Goal: Task Accomplishment & Management: Manage account settings

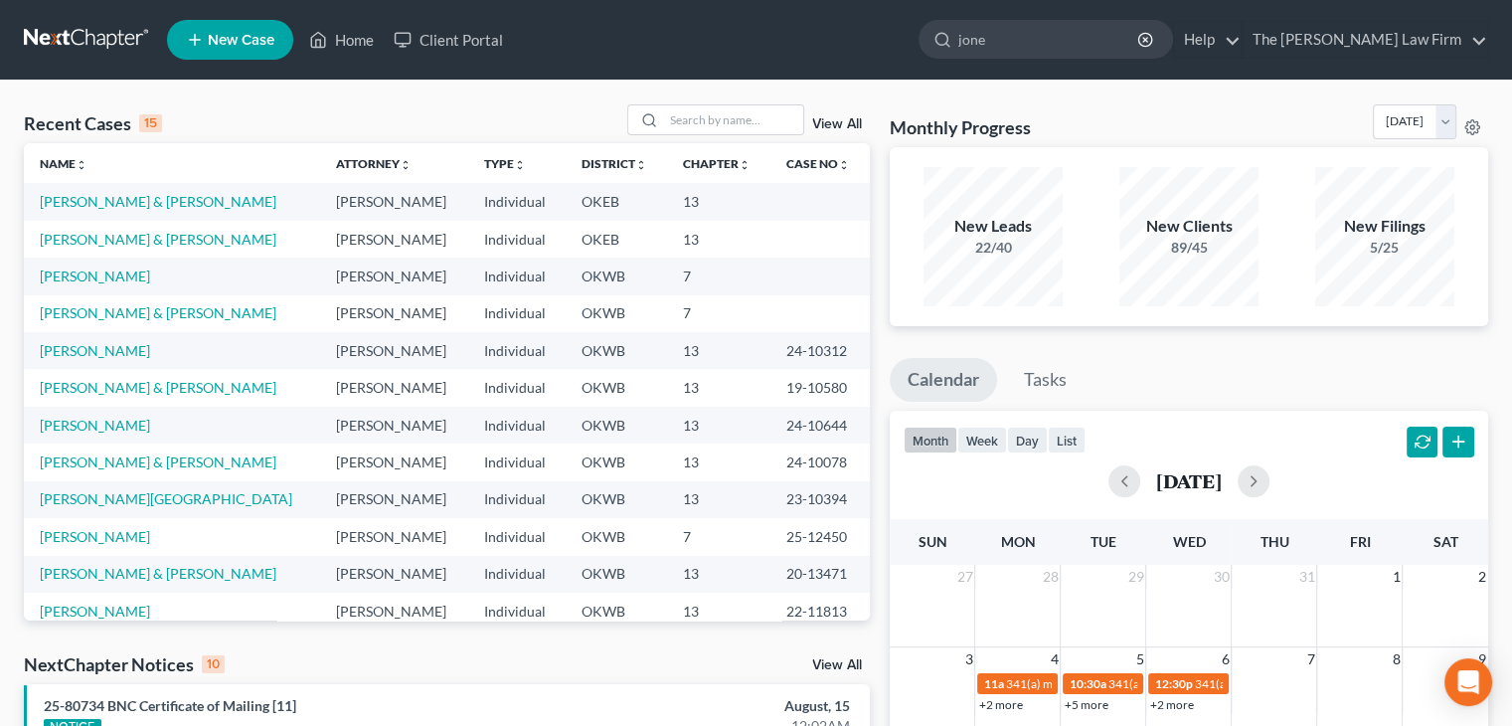
type input "[PERSON_NAME]"
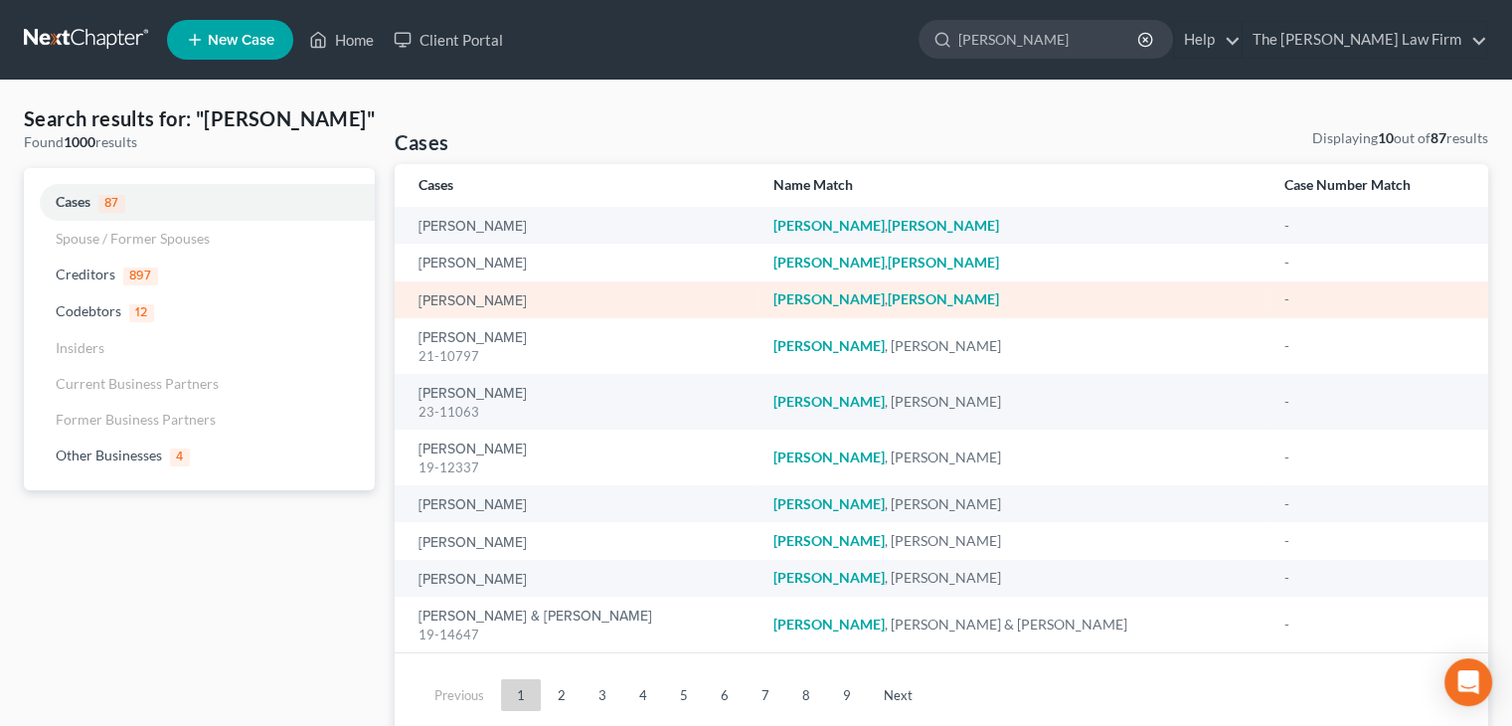
click at [513, 310] on td "[PERSON_NAME]" at bounding box center [576, 299] width 362 height 37
click at [480, 302] on link "[PERSON_NAME]" at bounding box center [472, 301] width 108 height 14
select select "6"
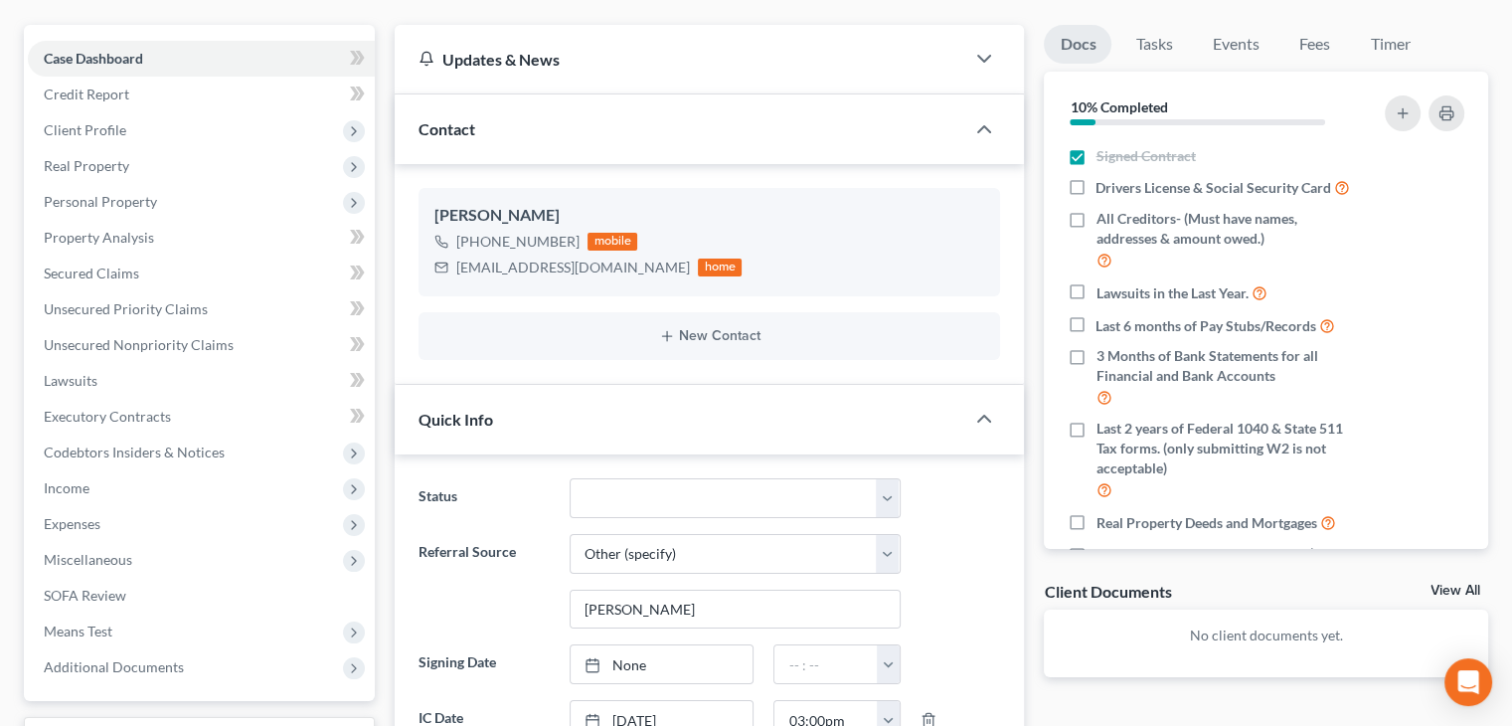
scroll to position [145, 0]
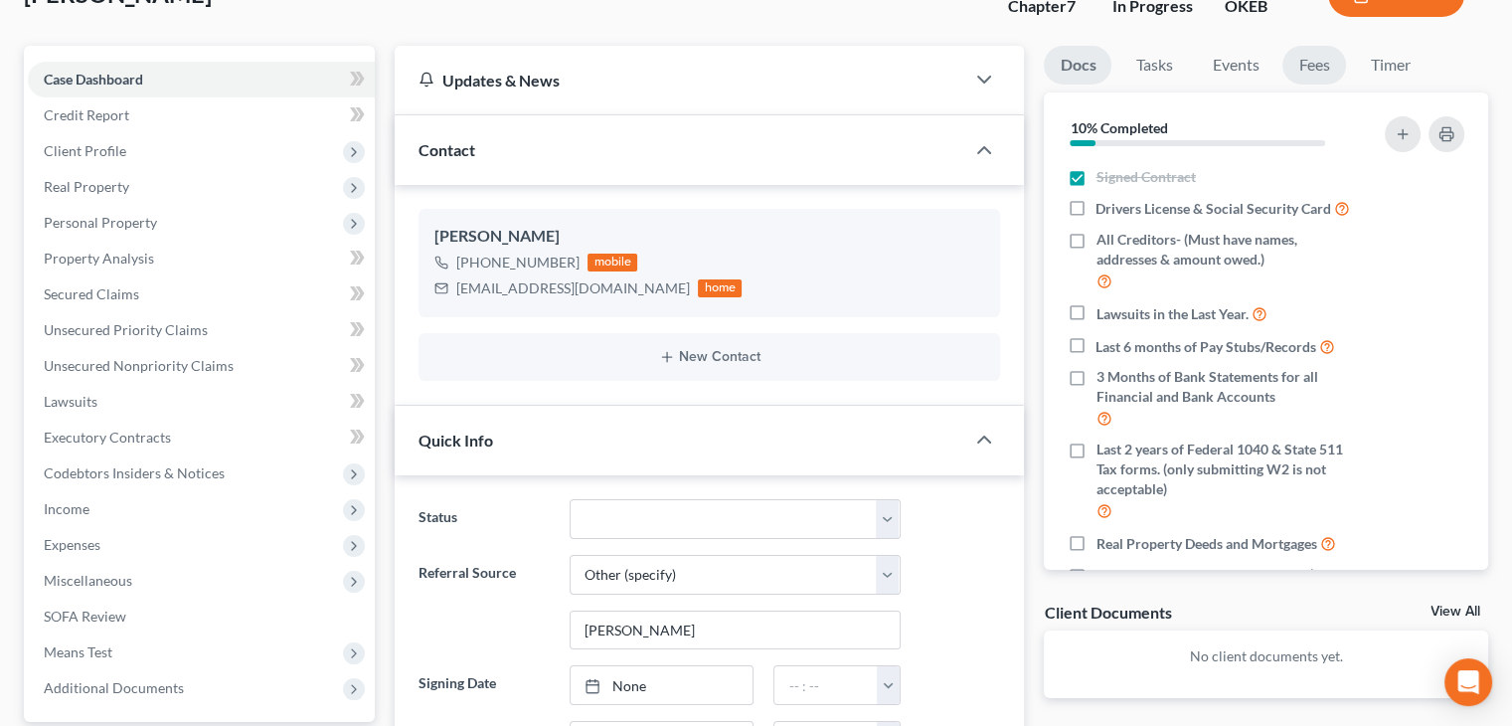
click at [1306, 69] on link "Fees" at bounding box center [1314, 65] width 64 height 39
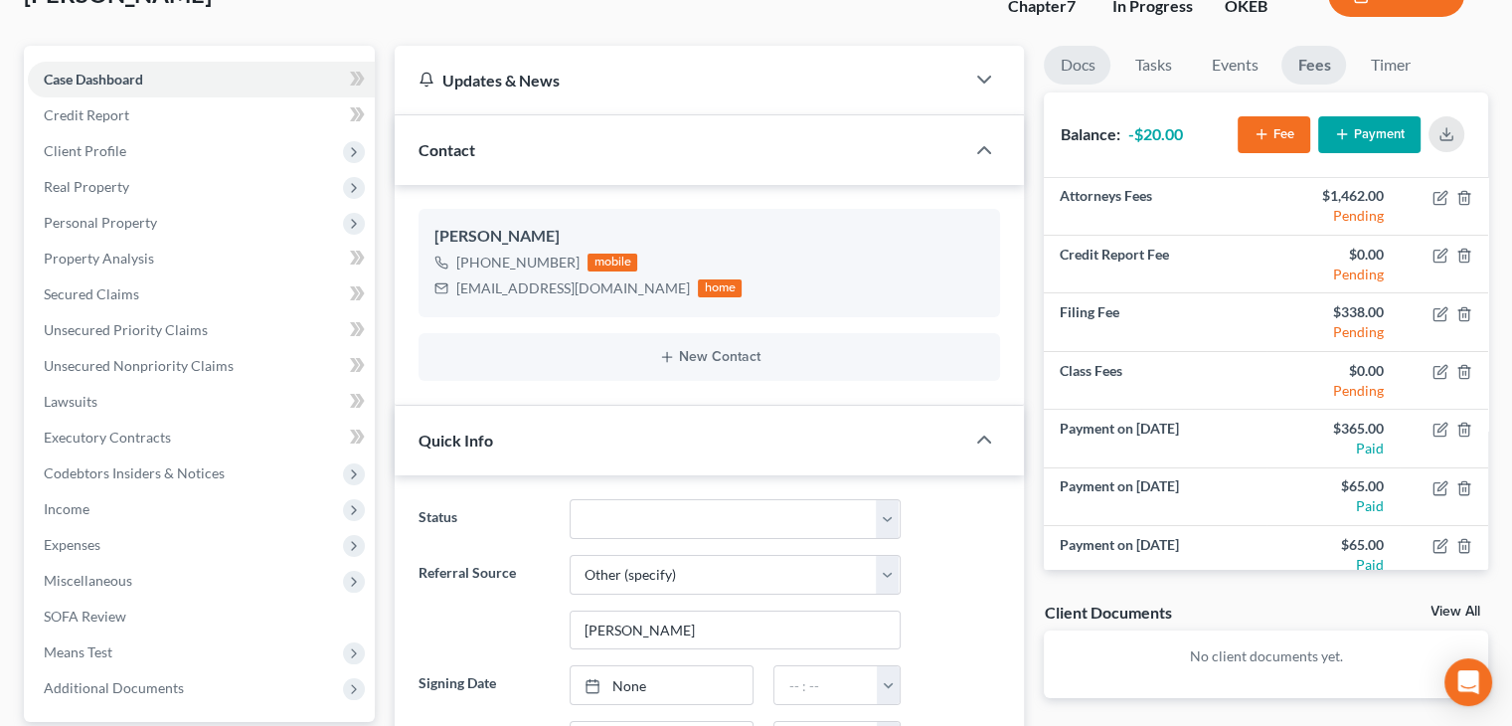
click at [1089, 65] on link "Docs" at bounding box center [1077, 65] width 67 height 39
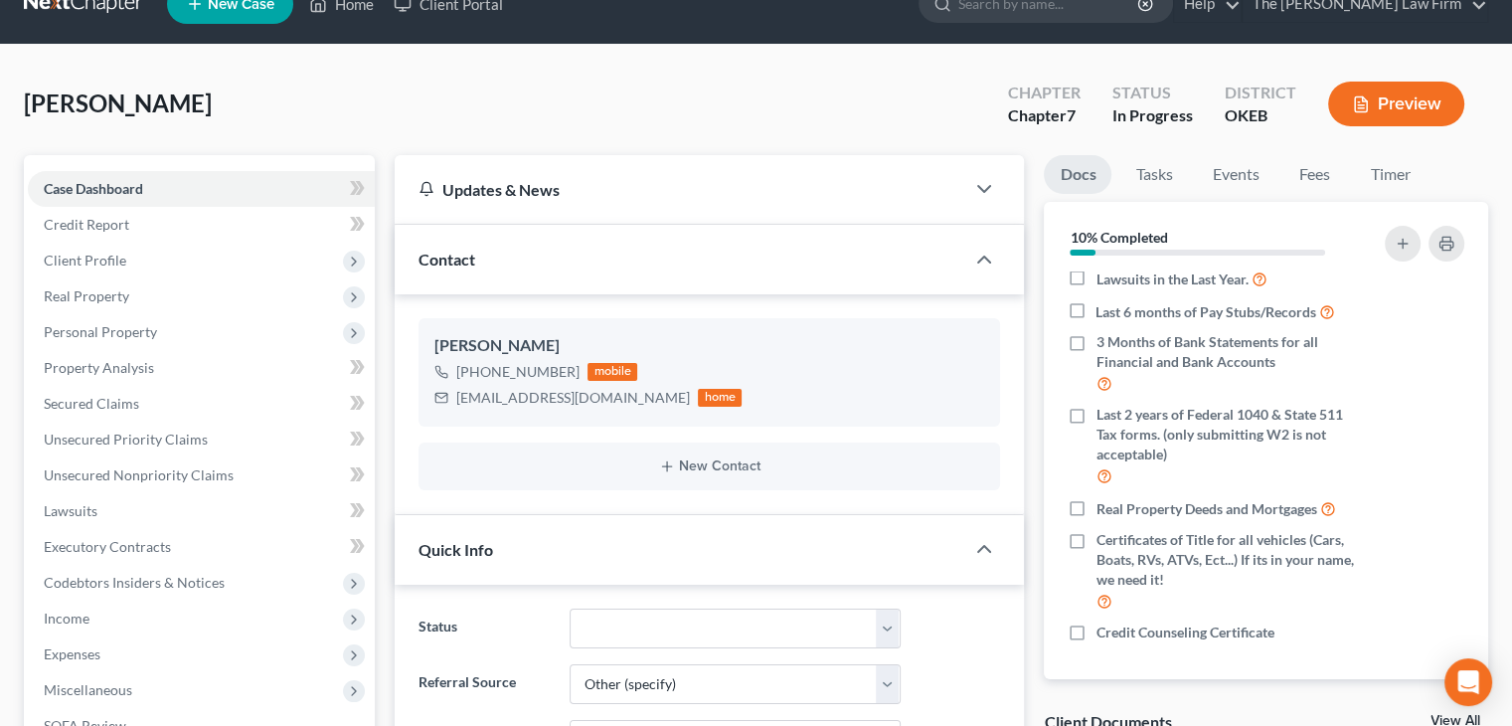
scroll to position [35, 0]
click at [989, 265] on icon "button" at bounding box center [984, 260] width 24 height 24
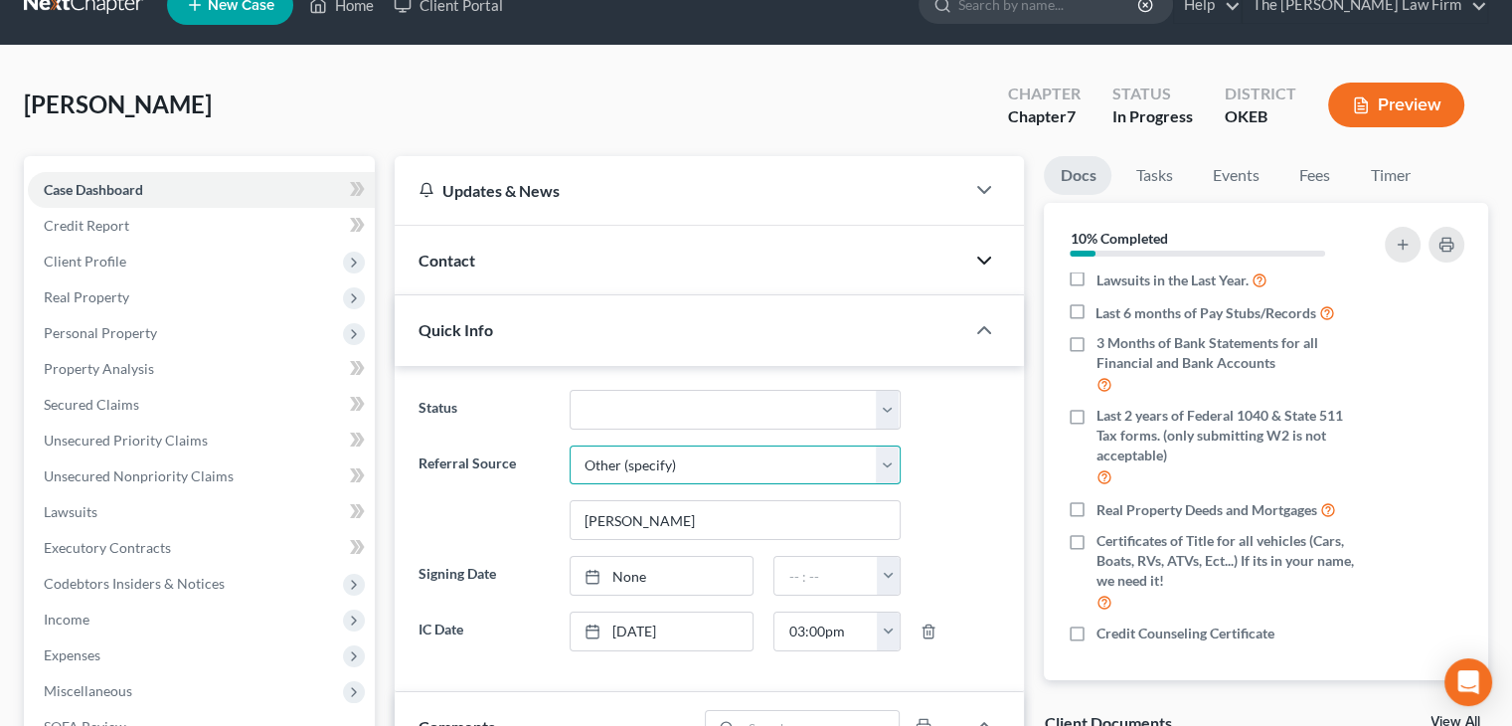
click at [779, 470] on select "Select Word Of Mouth Previous Clients Direct Mail Website Google Search Modern …" at bounding box center [735, 465] width 331 height 40
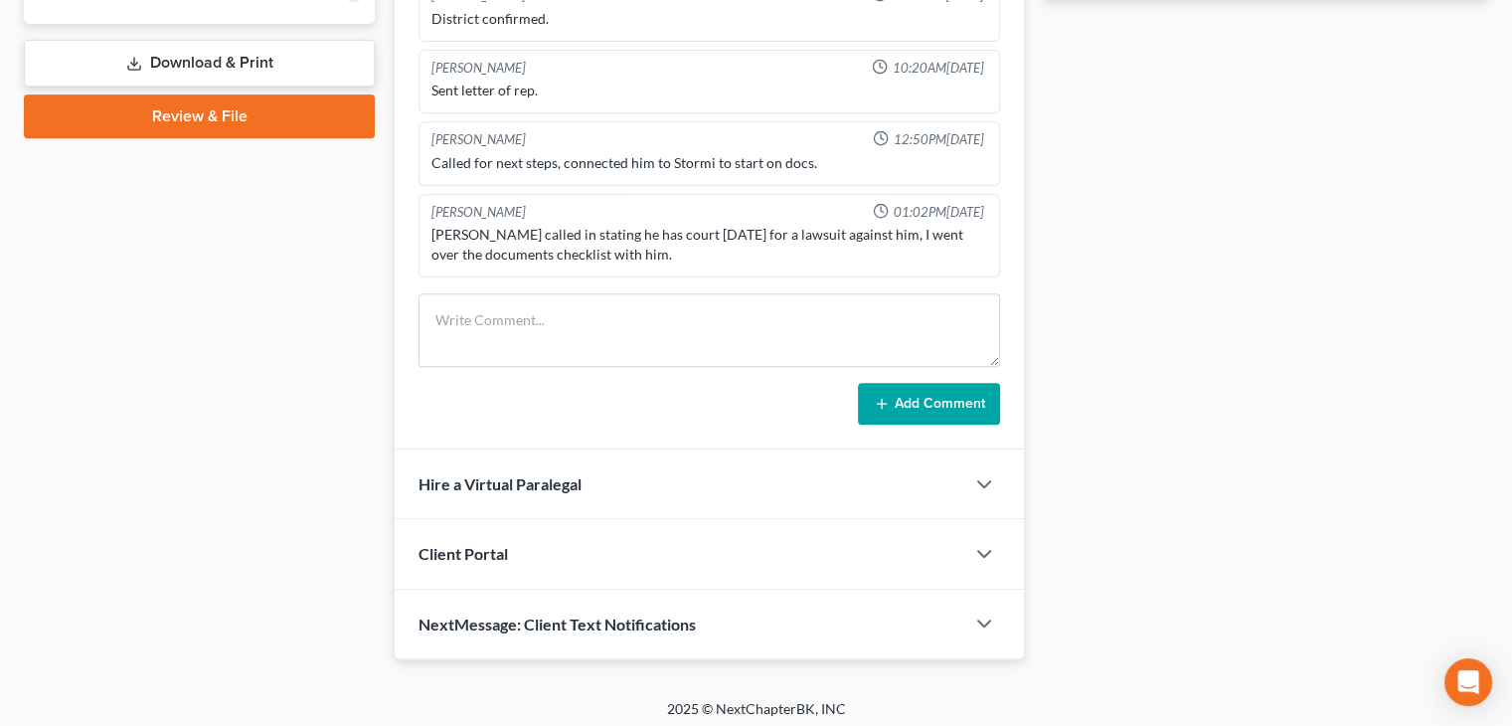
scroll to position [845, 0]
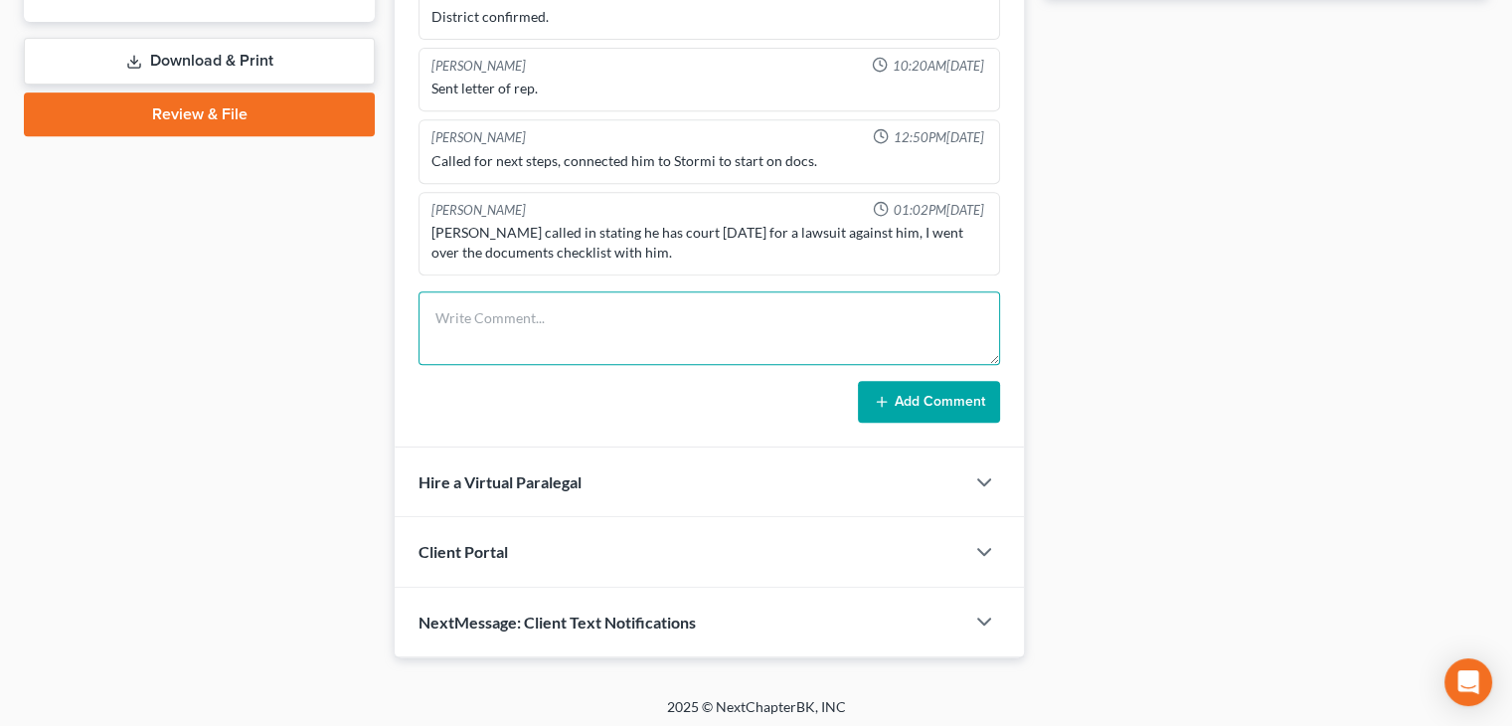
click at [720, 312] on textarea at bounding box center [708, 328] width 581 height 74
click at [687, 313] on textarea "Spoke to the client, there will be a delay on deed due to commissioner offices …" at bounding box center [708, 328] width 581 height 74
click at [577, 339] on textarea "Spoke to the client, there will be a delay of a week on the deed due to commiss…" at bounding box center [708, 328] width 581 height 74
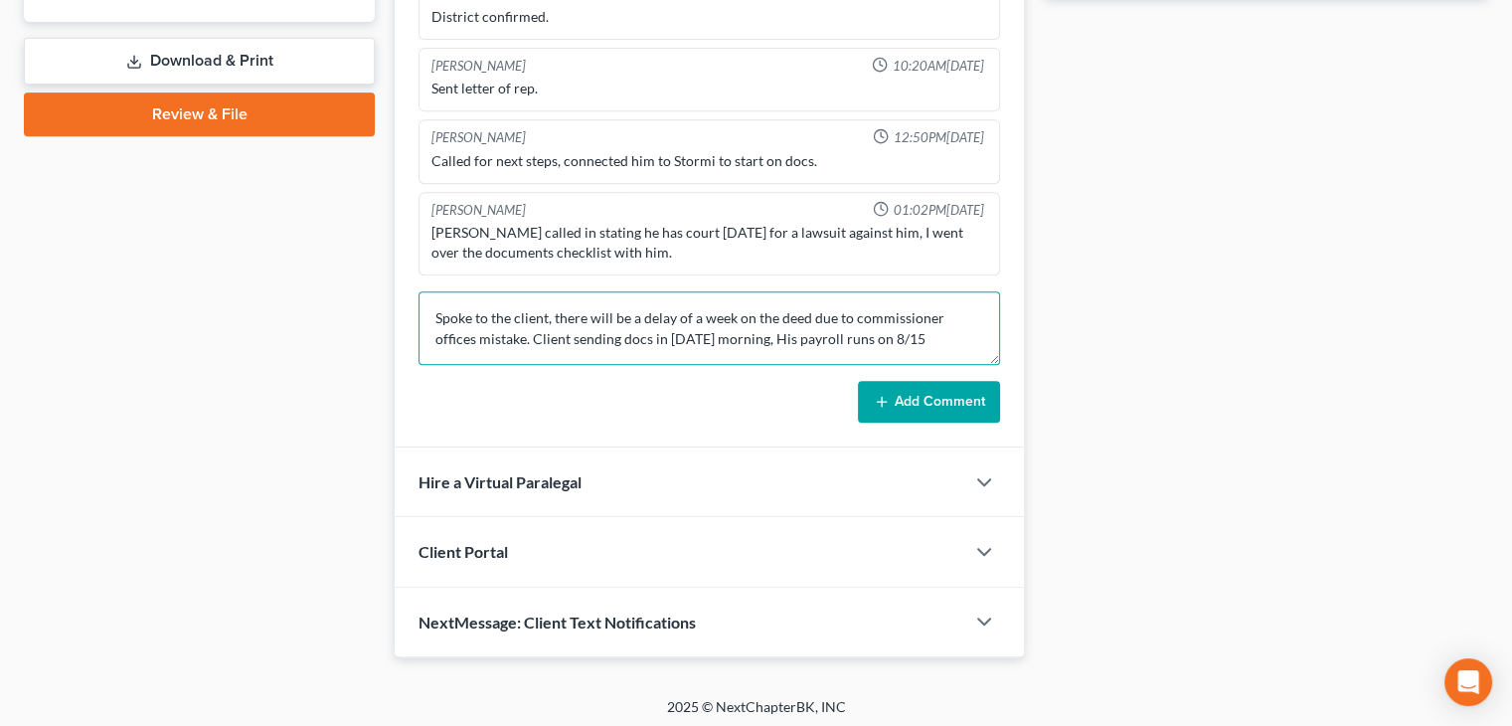
click at [728, 333] on textarea "Spoke to the client, there will be a delay of a week on the deed due to commiss…" at bounding box center [708, 328] width 581 height 74
click at [880, 336] on textarea "Spoke to the client, there will be a delay of a week on the deed due to commiss…" at bounding box center [708, 328] width 581 height 74
type textarea "Spoke to the client, there will be a delay of a week on the deed due to commiss…"
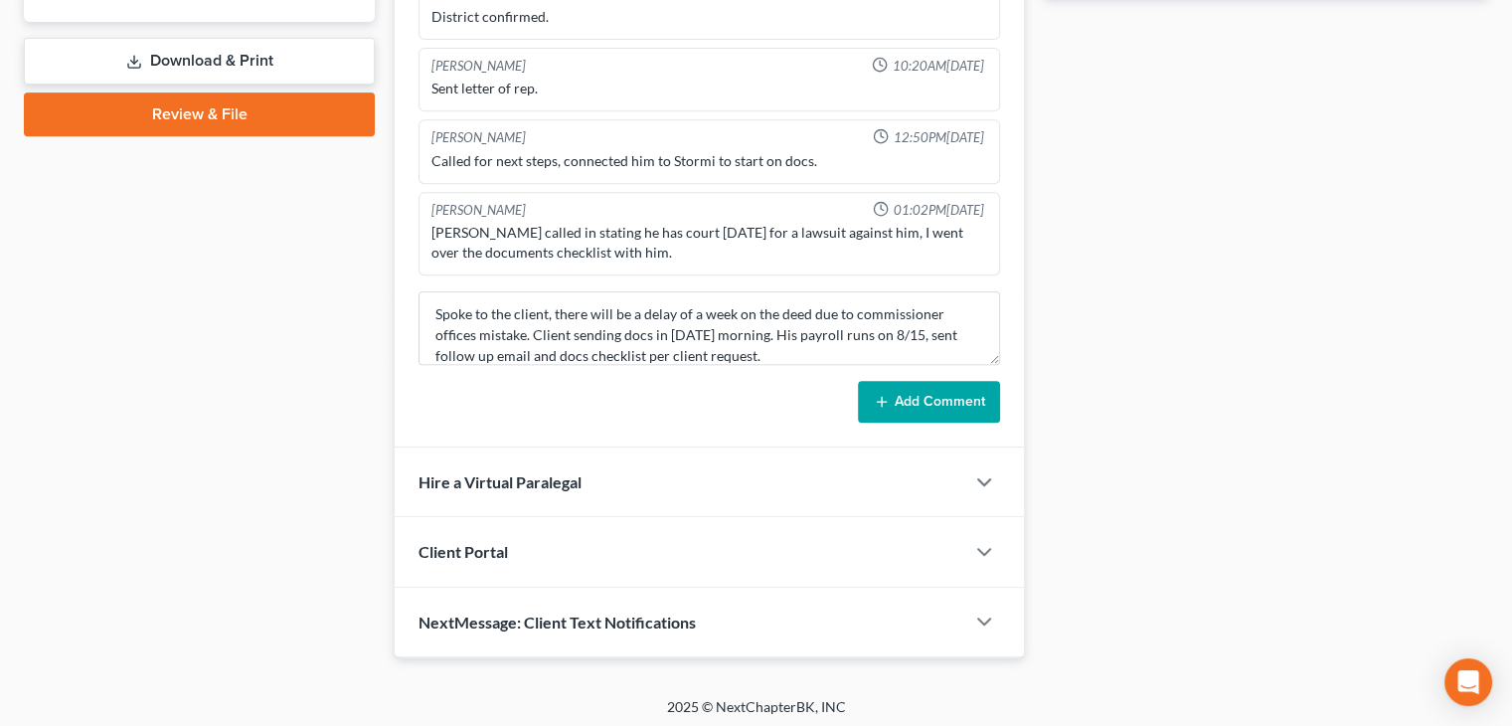
click at [887, 383] on button "Add Comment" at bounding box center [929, 402] width 142 height 42
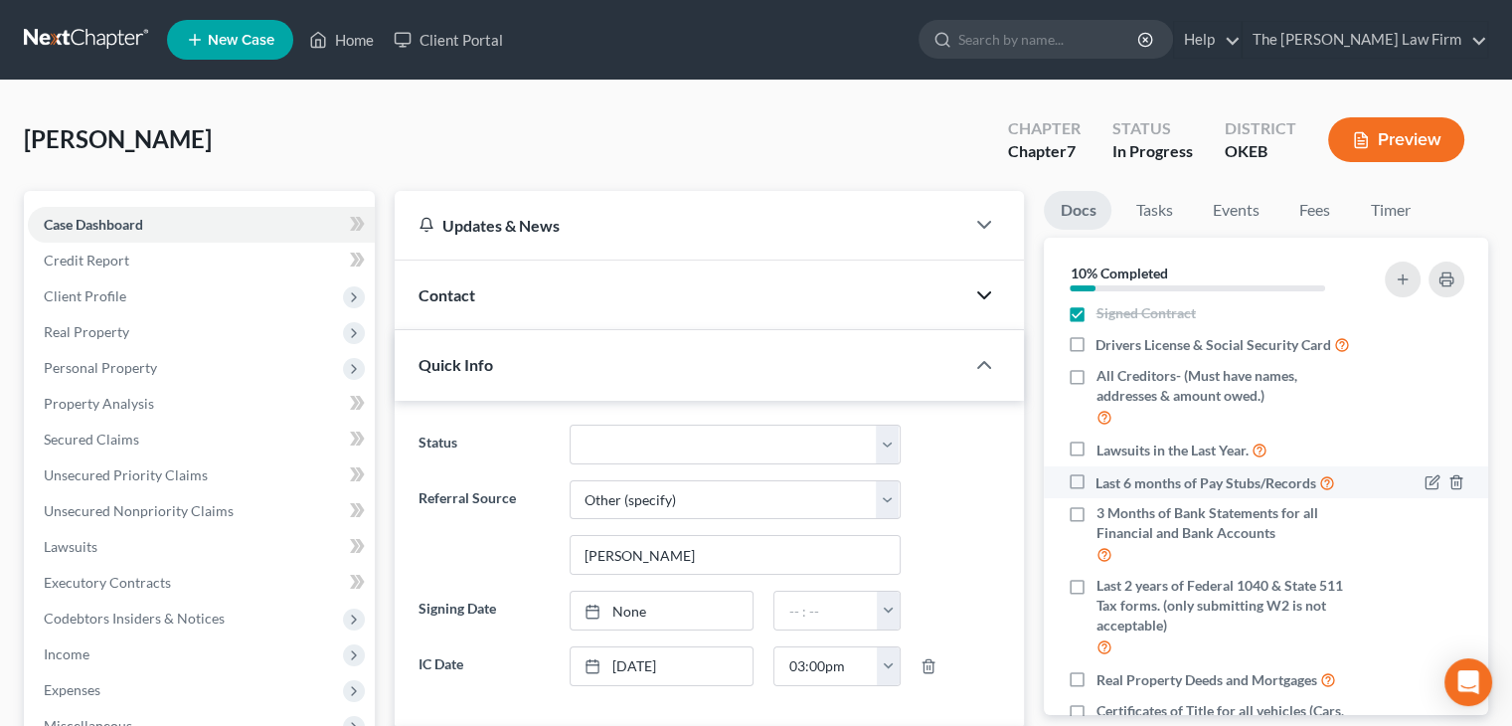
scroll to position [0, 0]
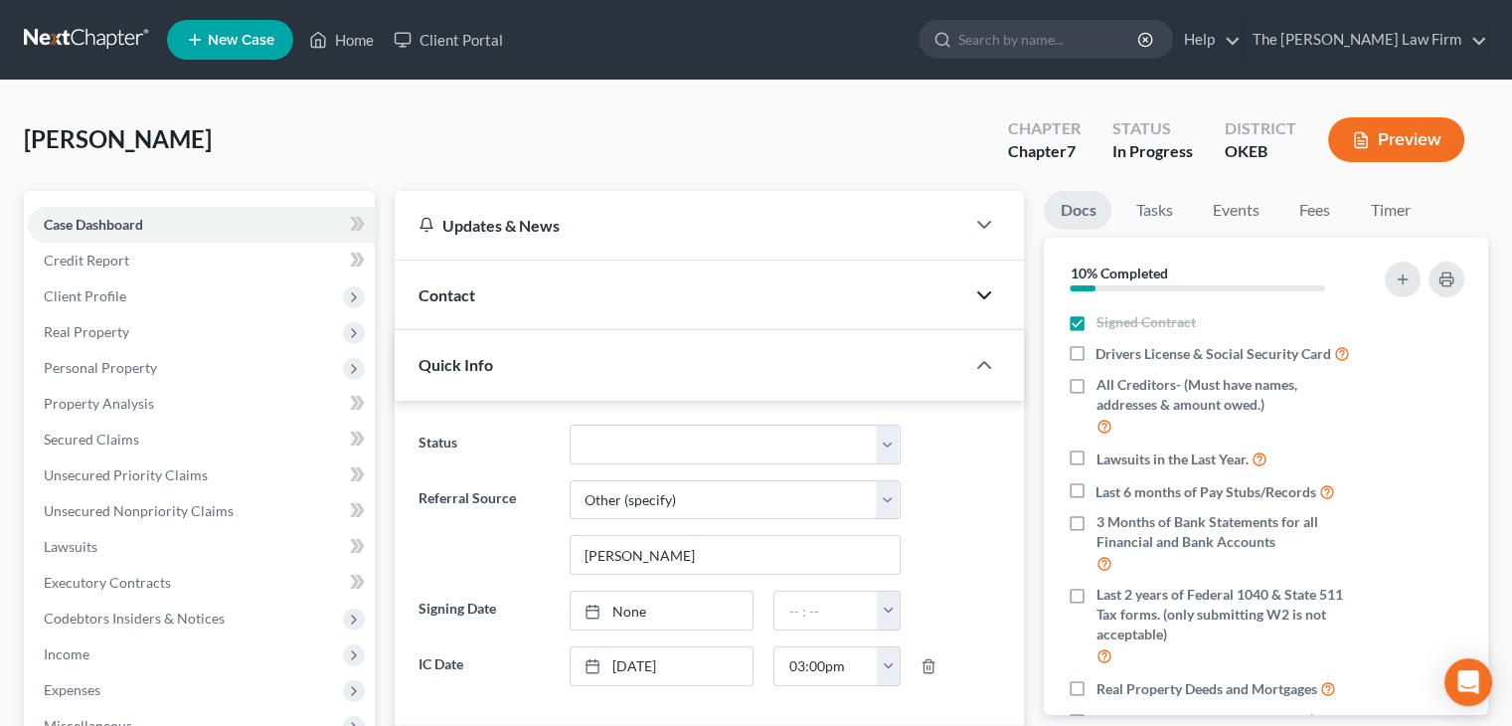
click at [608, 315] on div "Contact" at bounding box center [680, 294] width 570 height 69
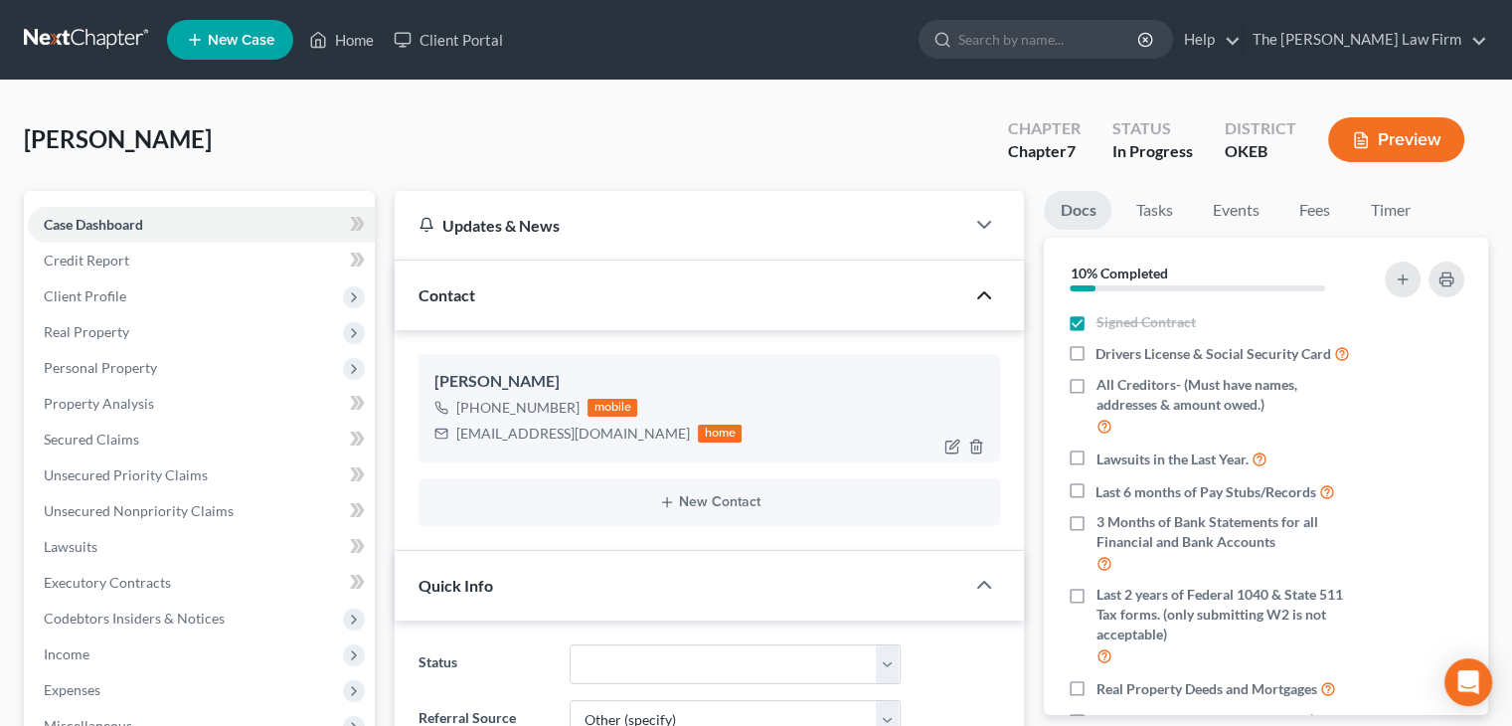
click at [570, 430] on div "[EMAIL_ADDRESS][DOMAIN_NAME]" at bounding box center [573, 433] width 234 height 20
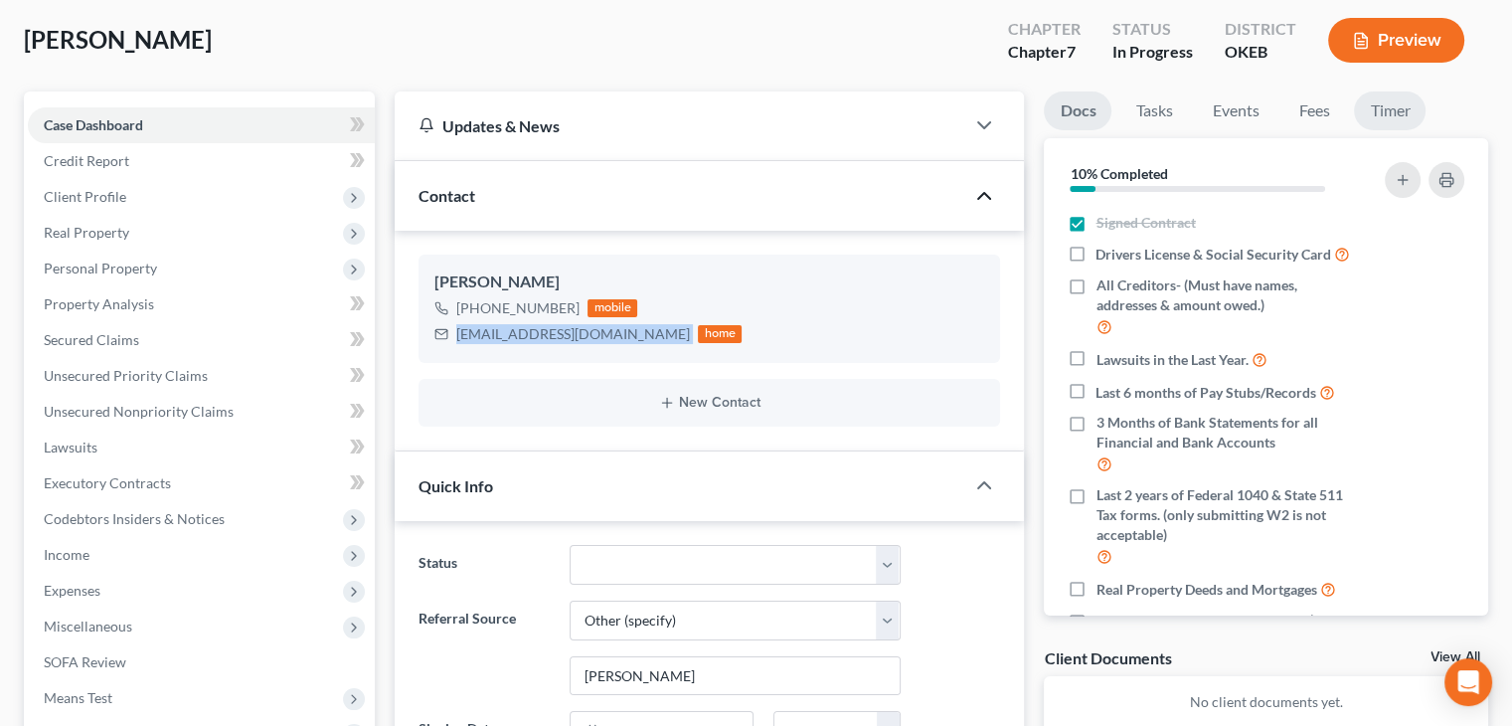
scroll to position [99, 0]
click at [1446, 188] on button "button" at bounding box center [1446, 180] width 36 height 36
